Goal: Use online tool/utility: Use online tool/utility

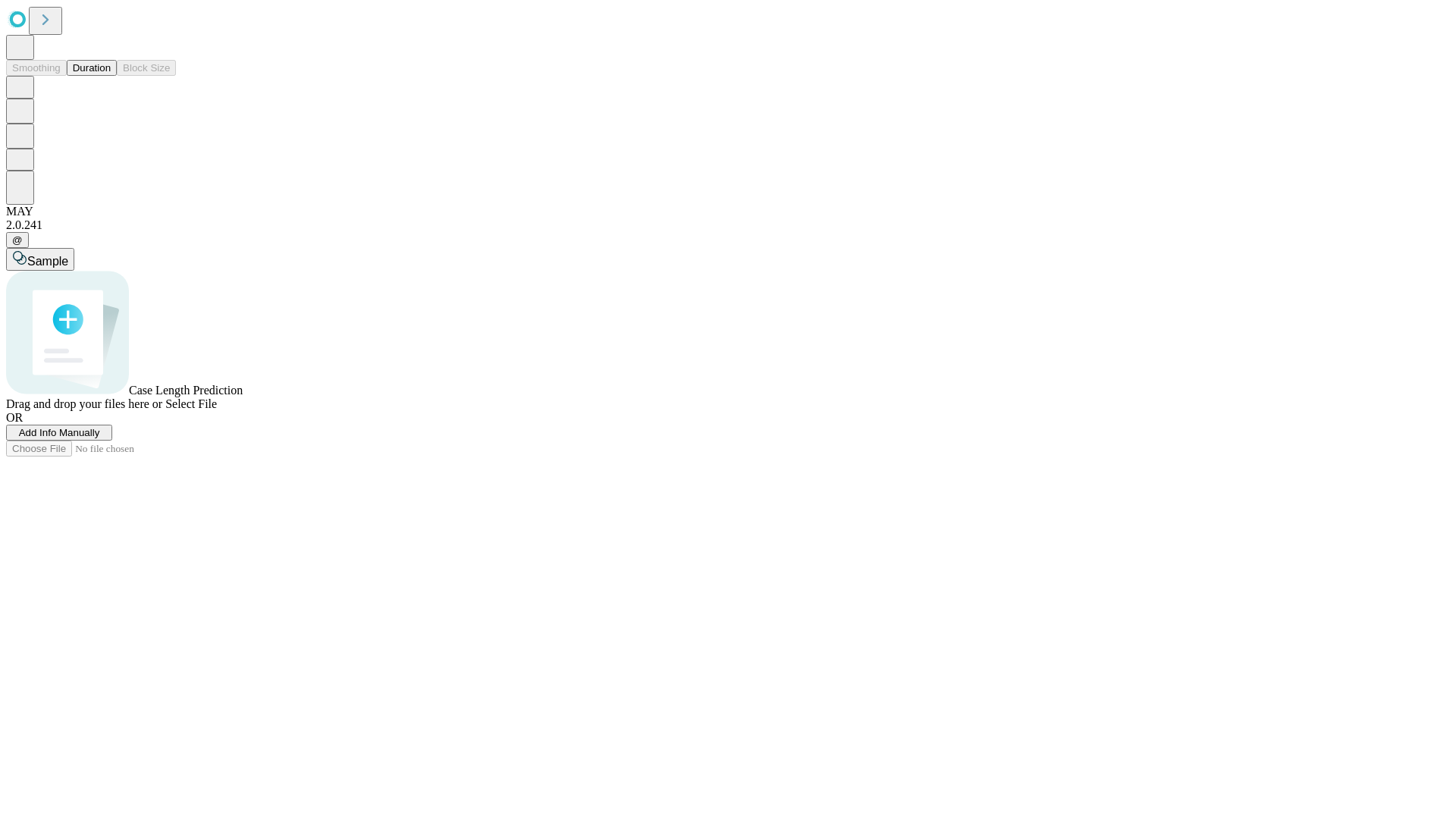
click at [111, 76] on button "Duration" at bounding box center [91, 68] width 51 height 16
click at [217, 410] on span "Select File" at bounding box center [192, 404] width 51 height 13
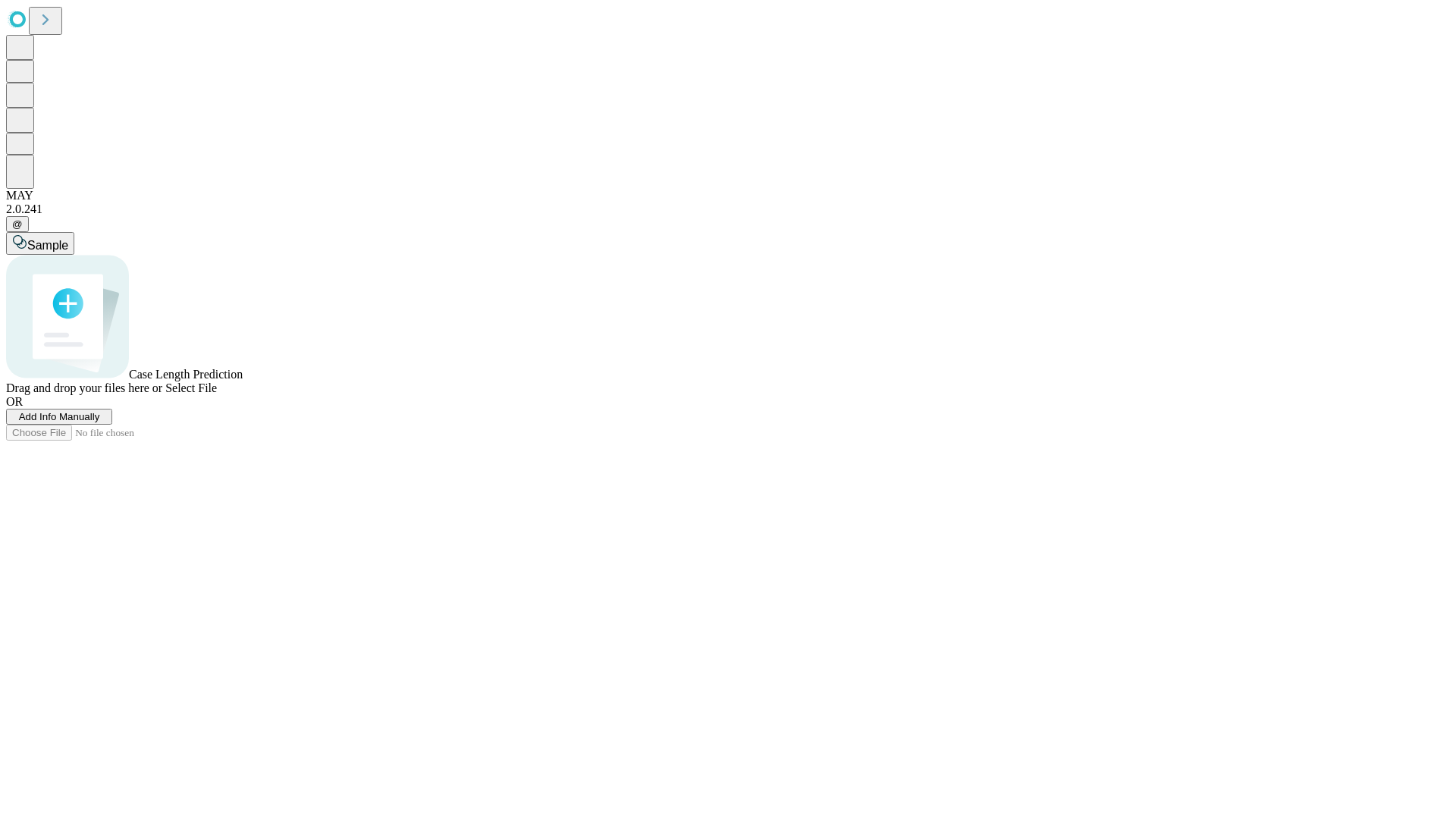
click at [217, 394] on span "Select File" at bounding box center [192, 388] width 51 height 13
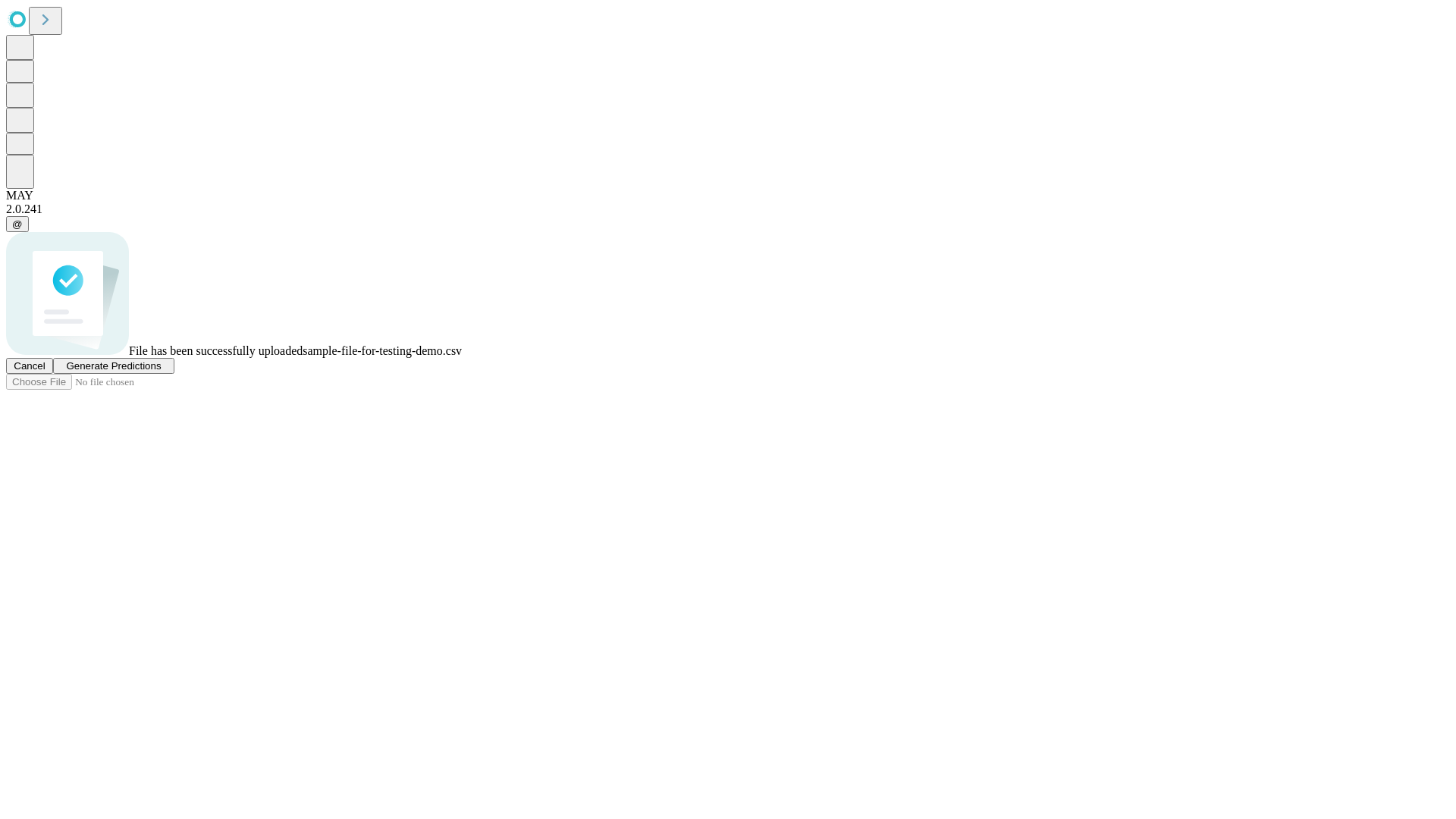
click at [161, 371] on span "Generate Predictions" at bounding box center [112, 366] width 94 height 11
